Goal: Check status

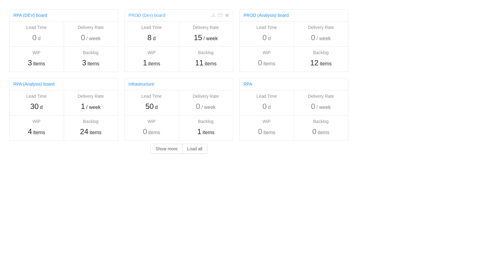
click at [160, 15] on link "PROD (Dev) board" at bounding box center [147, 15] width 37 height 5
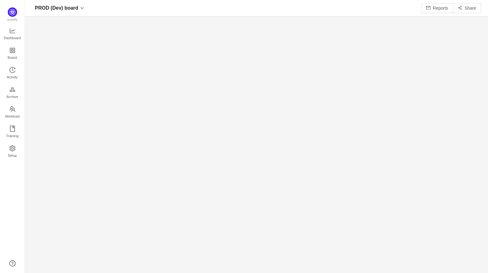
scroll to position [264, 449]
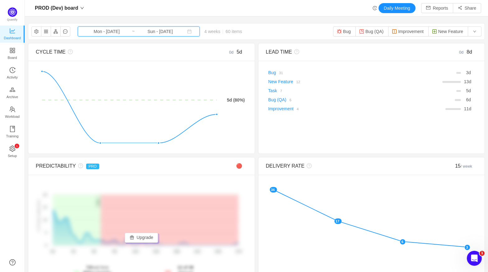
click at [188, 31] on icon "icon: calendar" at bounding box center [190, 32] width 4 height 4
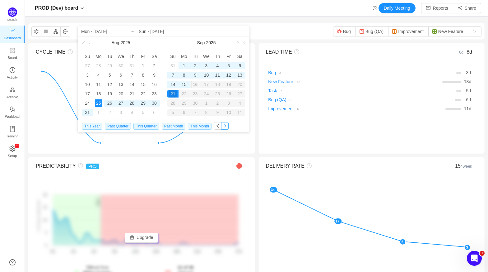
click at [223, 124] on button "button" at bounding box center [224, 125] width 7 height 7
click at [214, 126] on button "button" at bounding box center [217, 125] width 7 height 7
type input "Mon - Jul 28, 2025"
type input "Sun - Aug 24, 2025"
type input "Mon - Jul 28, 2025"
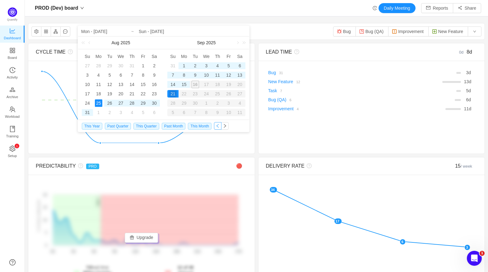
type input "Sun - Aug 24, 2025"
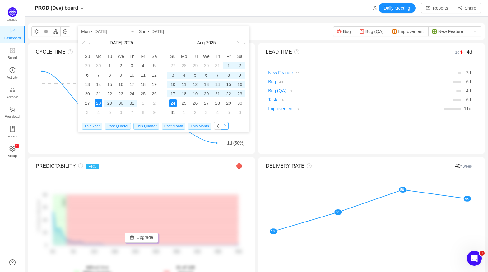
click at [223, 125] on button "button" at bounding box center [224, 125] width 7 height 7
type input "Mon - Aug 25, 2025"
type input "Sun - Sep 21, 2025"
type input "Mon - Aug 25, 2025"
type input "Sun - Sep 21, 2025"
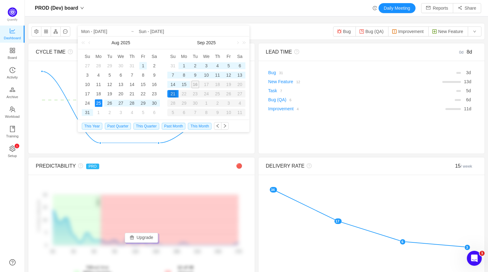
click at [142, 66] on div "1" at bounding box center [142, 65] width 7 height 7
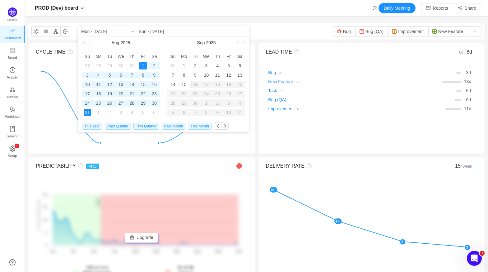
click at [87, 112] on div "31" at bounding box center [87, 112] width 7 height 7
type input "Fri - Aug 01, 2025"
type input "Sun - Aug 31, 2025"
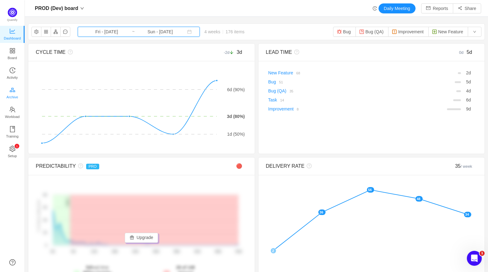
scroll to position [263, 449]
